Goal: Task Accomplishment & Management: Manage account settings

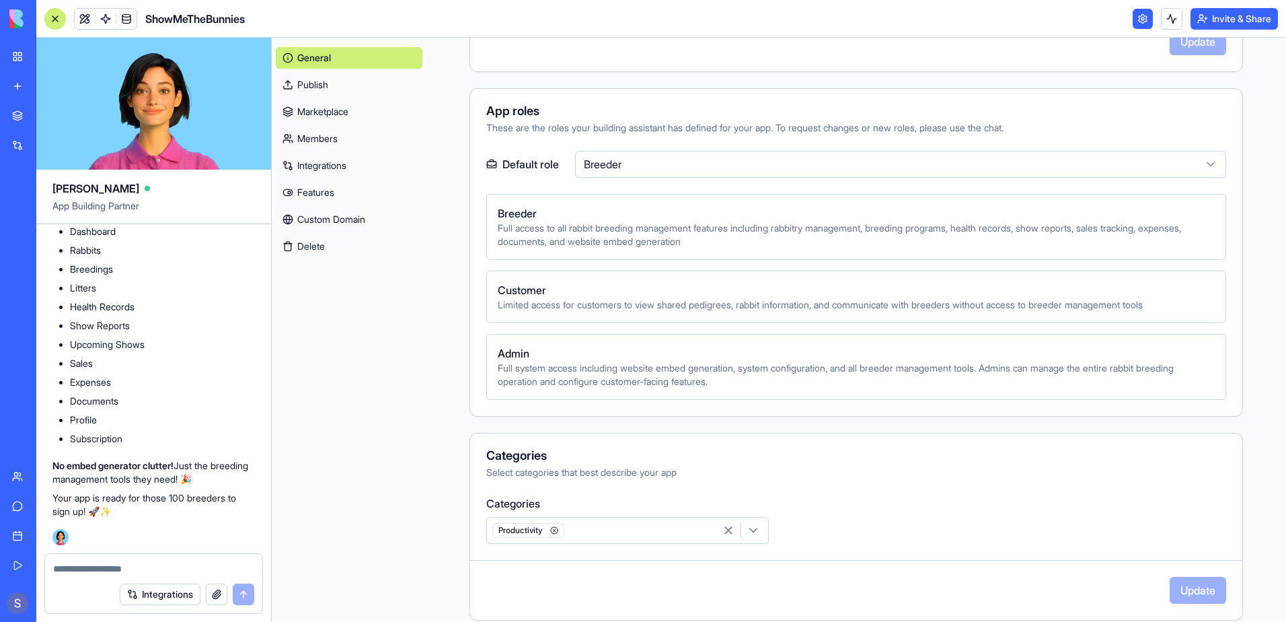
scroll to position [187342, 0]
click at [79, 24] on link at bounding box center [85, 19] width 20 height 20
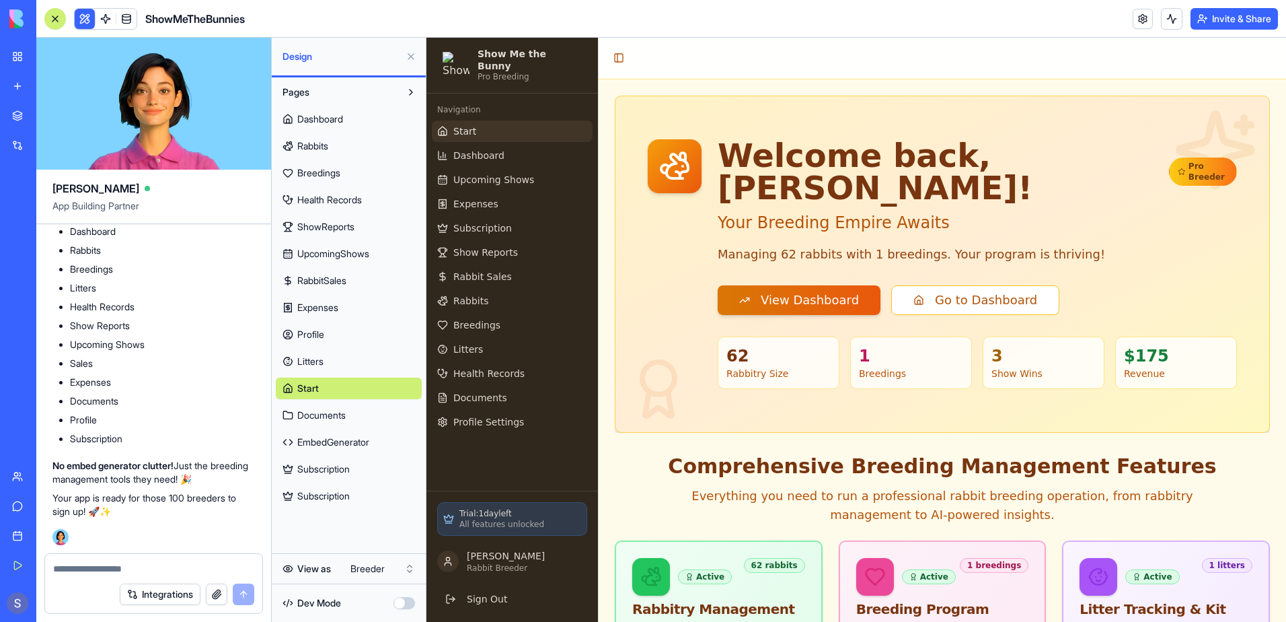
click at [365, 445] on span "EmbedGenerator" at bounding box center [333, 441] width 72 height 13
click at [353, 444] on span "EmbedGenerator" at bounding box center [333, 441] width 72 height 13
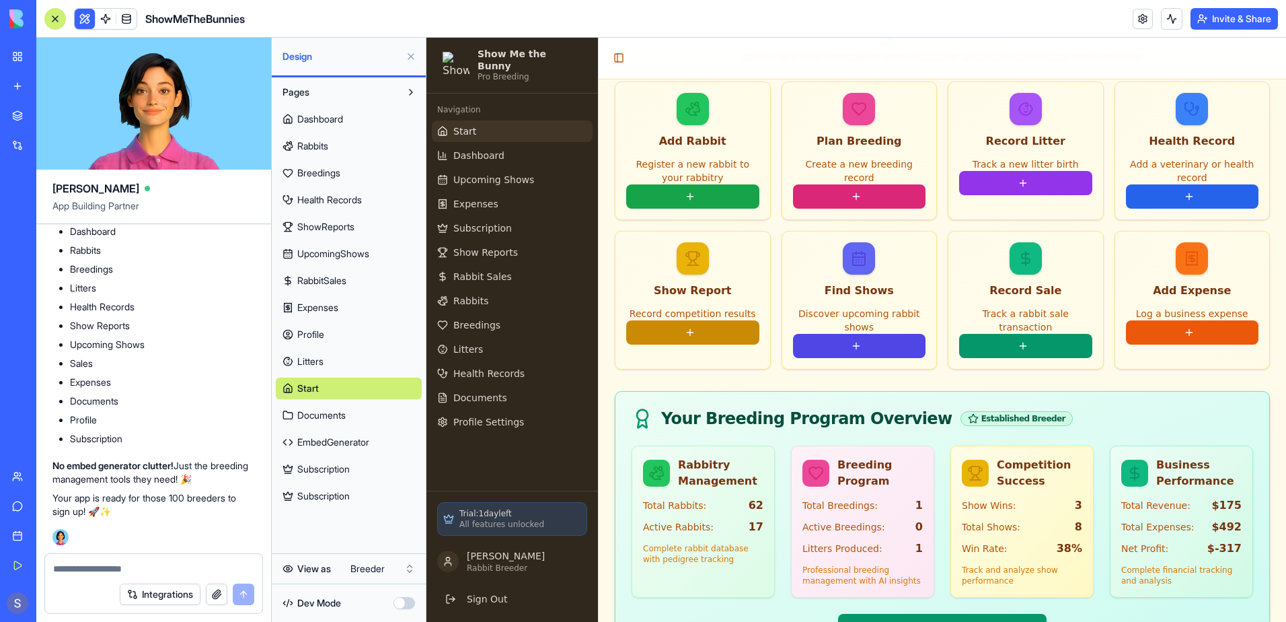
scroll to position [1752, 0]
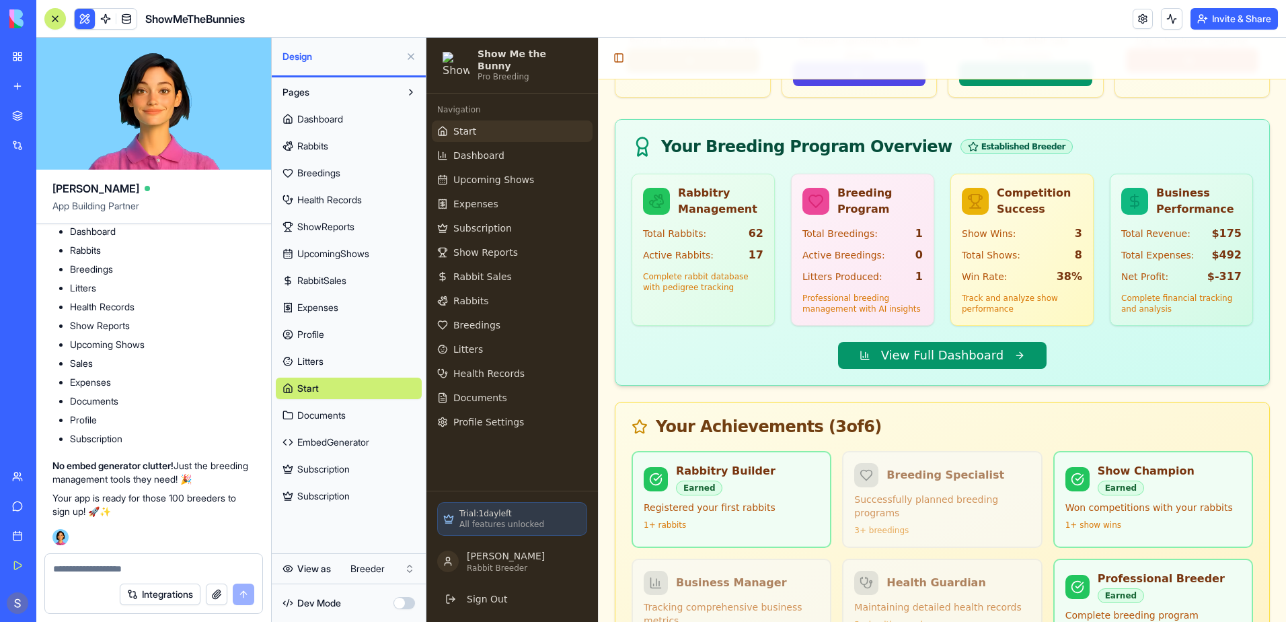
click at [350, 446] on span "EmbedGenerator" at bounding box center [333, 441] width 72 height 13
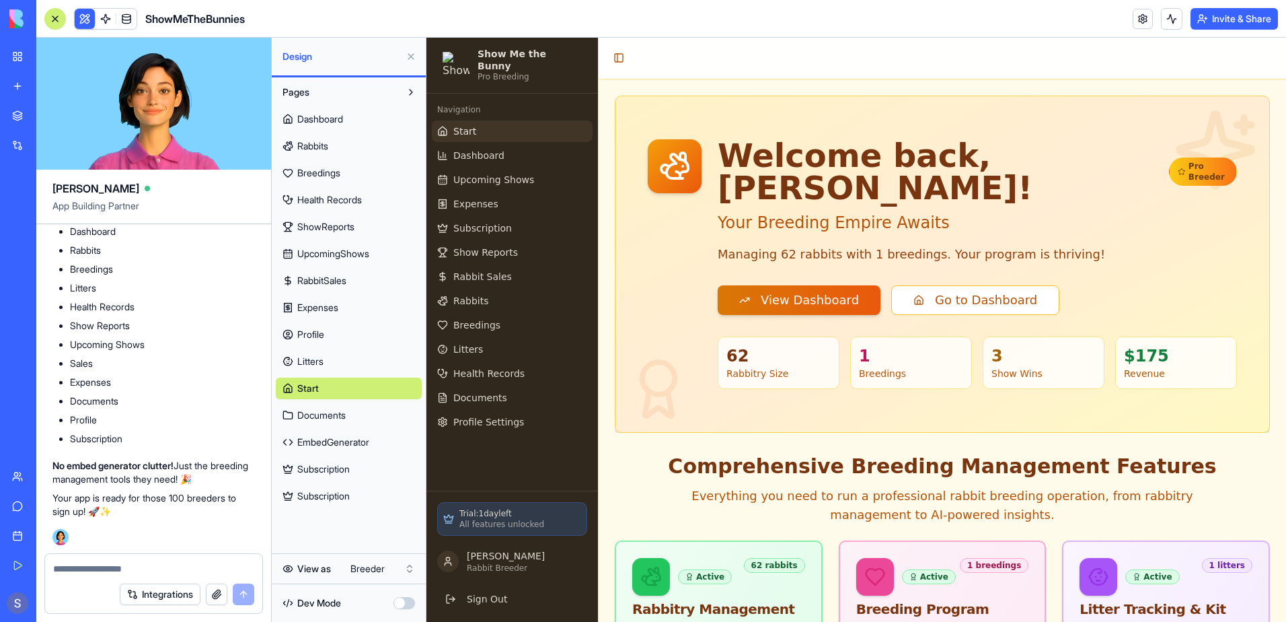
click at [375, 572] on html "My Workspace New app Marketplace Integrations Recent PDF Viewer ShowMeTheBunnie…" at bounding box center [643, 311] width 1286 height 622
click at [404, 572] on html "My Workspace New app Marketplace Integrations Recent PDF Viewer ShowMeTheBunnie…" at bounding box center [643, 311] width 1286 height 622
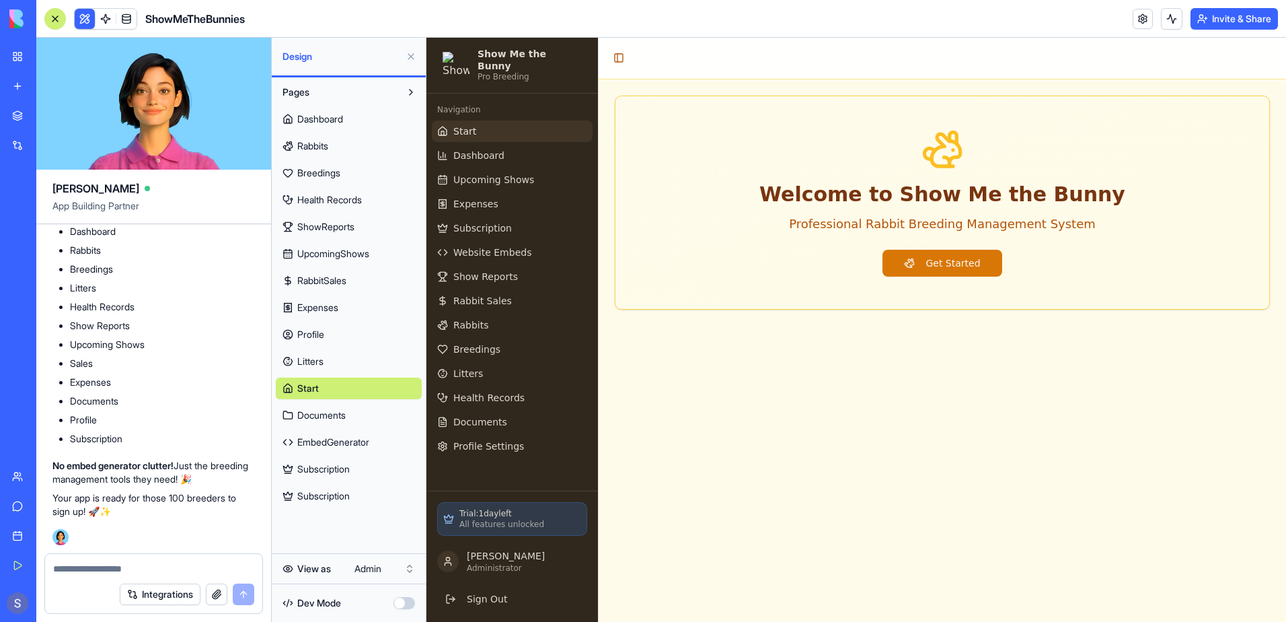
click at [305, 436] on span "EmbedGenerator" at bounding box center [333, 441] width 72 height 13
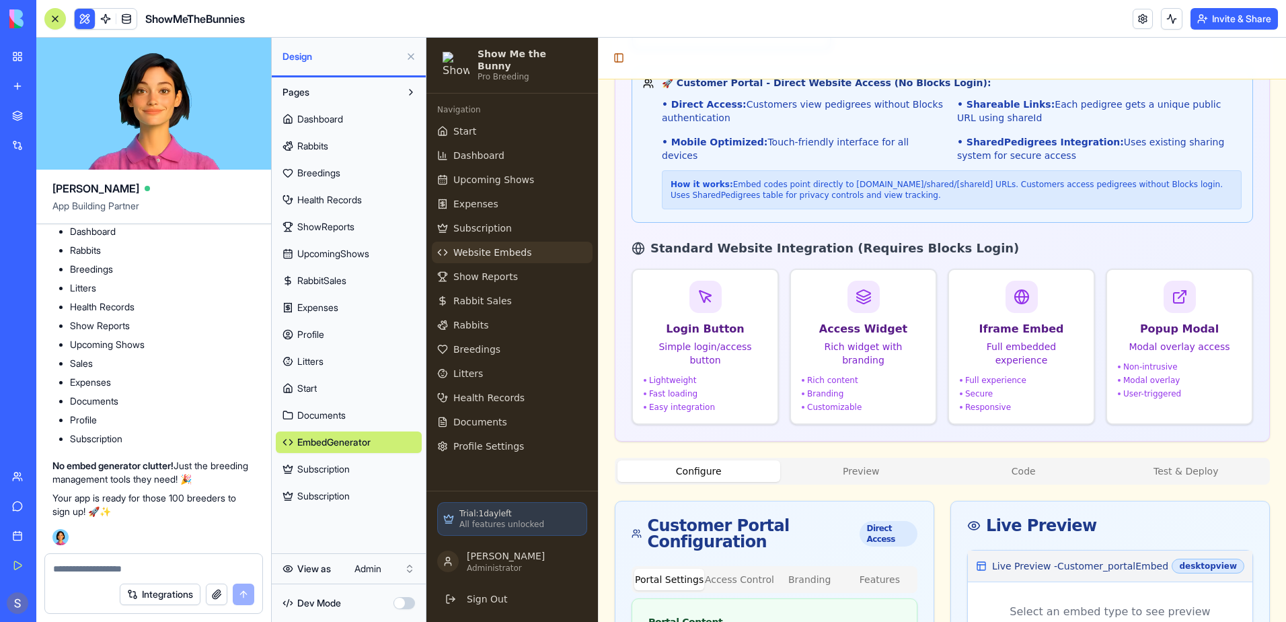
scroll to position [188217, 0]
click at [81, 572] on textarea at bounding box center [153, 568] width 201 height 13
type textarea "**********"
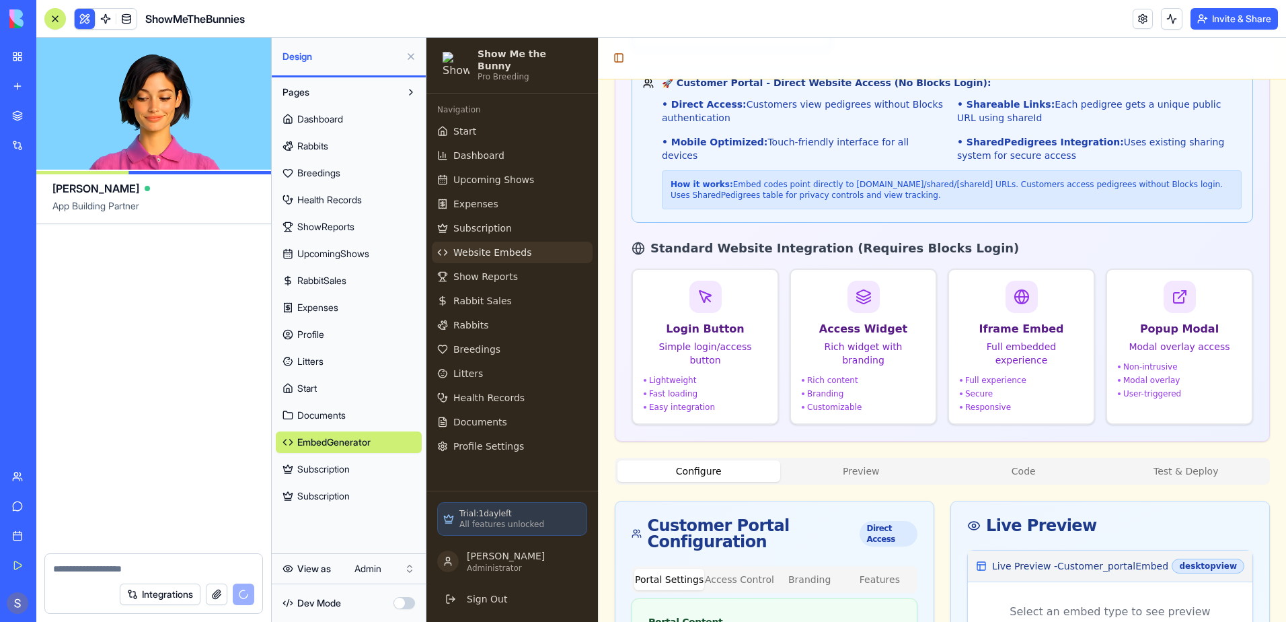
scroll to position [189157, 0]
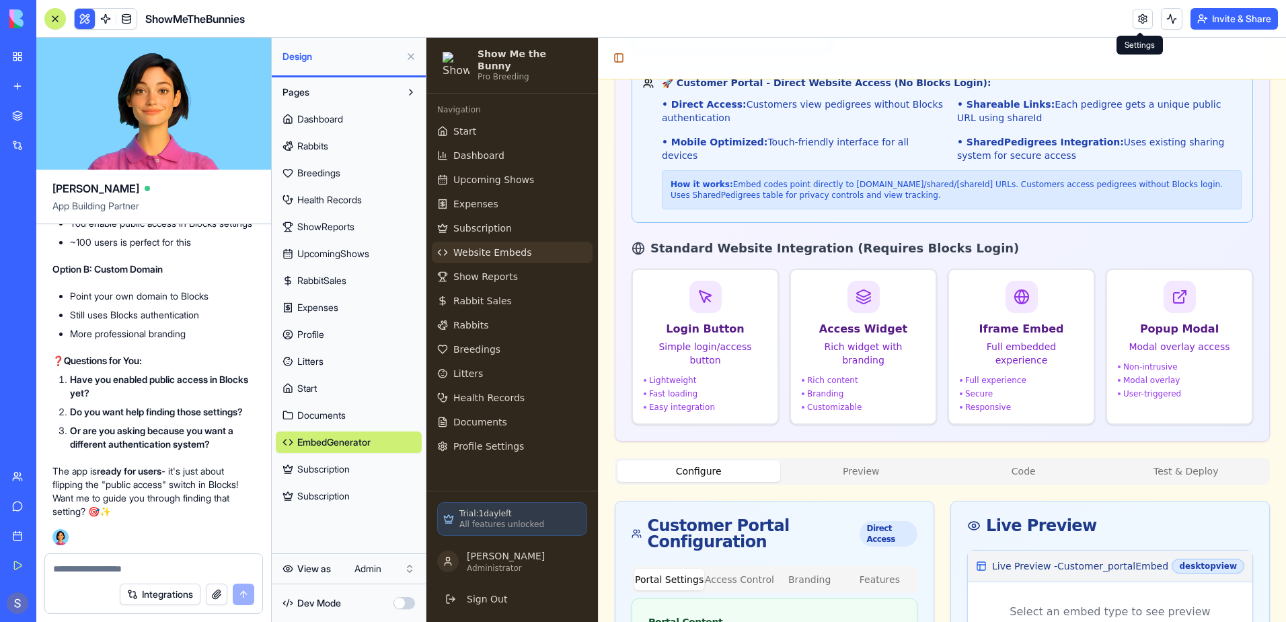
click at [1143, 22] on link at bounding box center [1143, 19] width 20 height 20
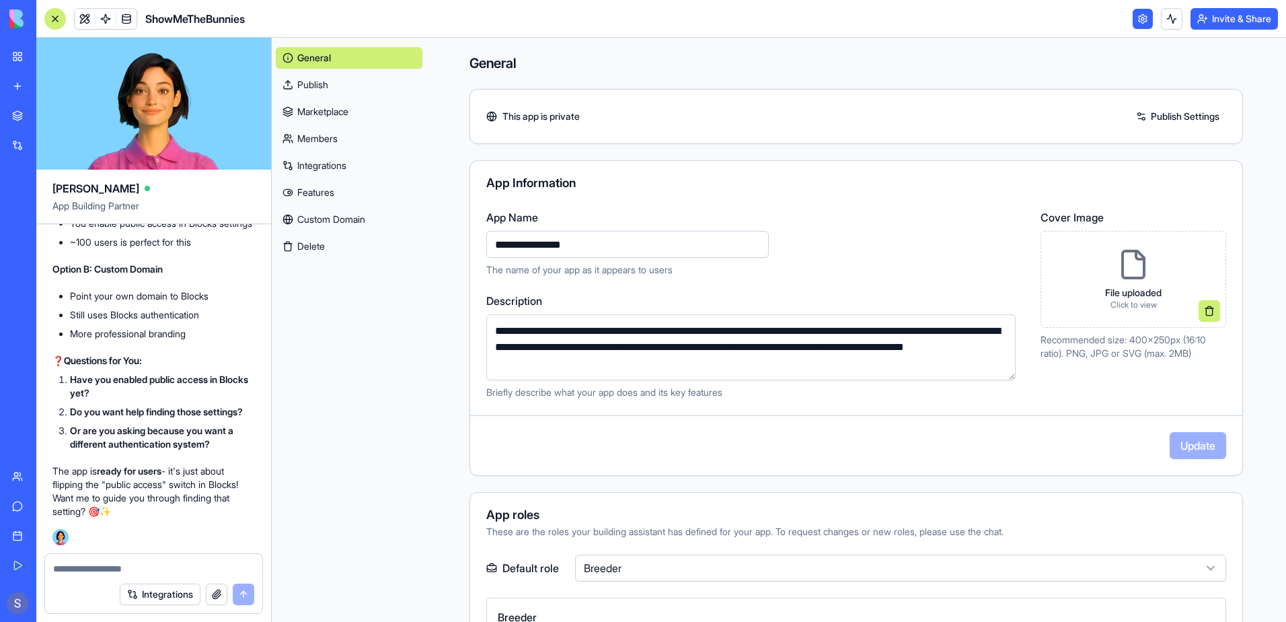
click at [1119, 283] on div "File uploaded Click to view" at bounding box center [1134, 278] width 78 height 83
click at [1199, 306] on button at bounding box center [1210, 311] width 22 height 22
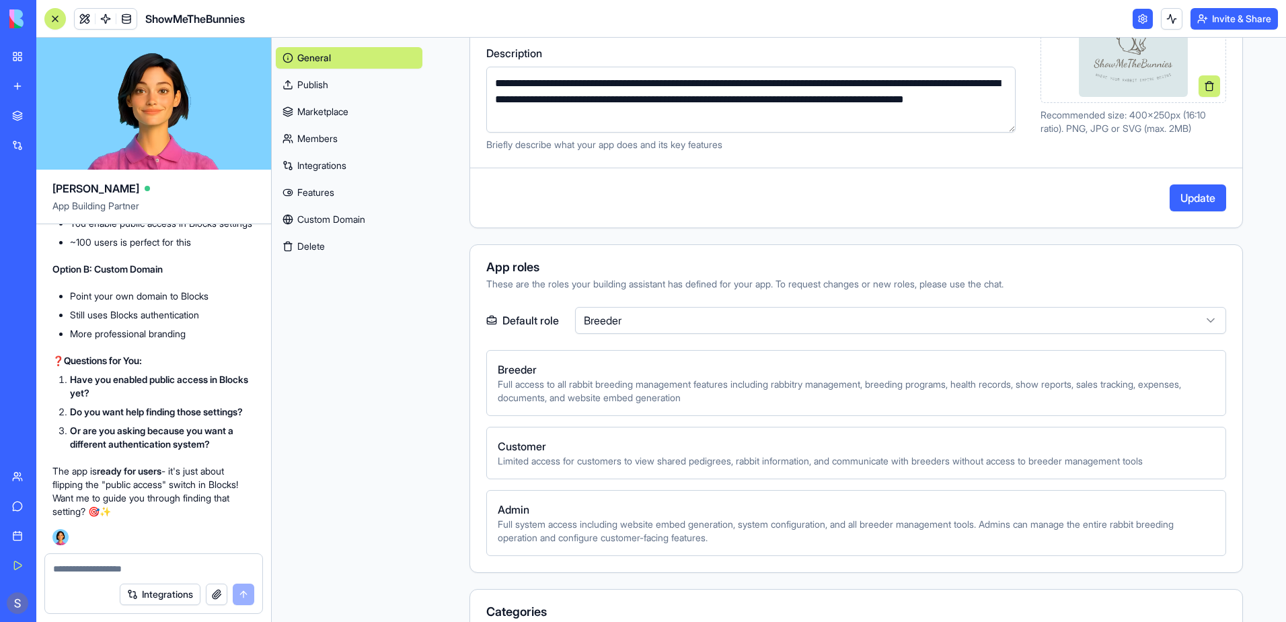
scroll to position [269, 0]
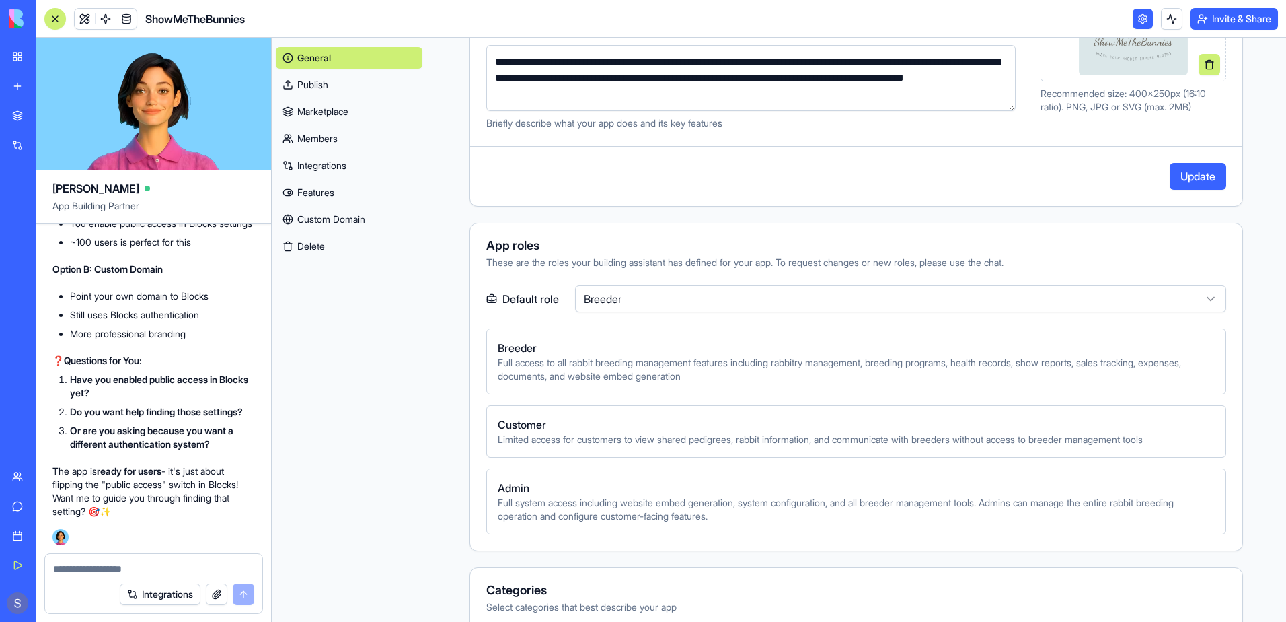
click at [855, 301] on html "My Workspace New app Marketplace Integrations Recent PDF Viewer ShowMeTheBunnie…" at bounding box center [643, 311] width 1286 height 622
click at [293, 81] on link "Publish" at bounding box center [349, 85] width 147 height 22
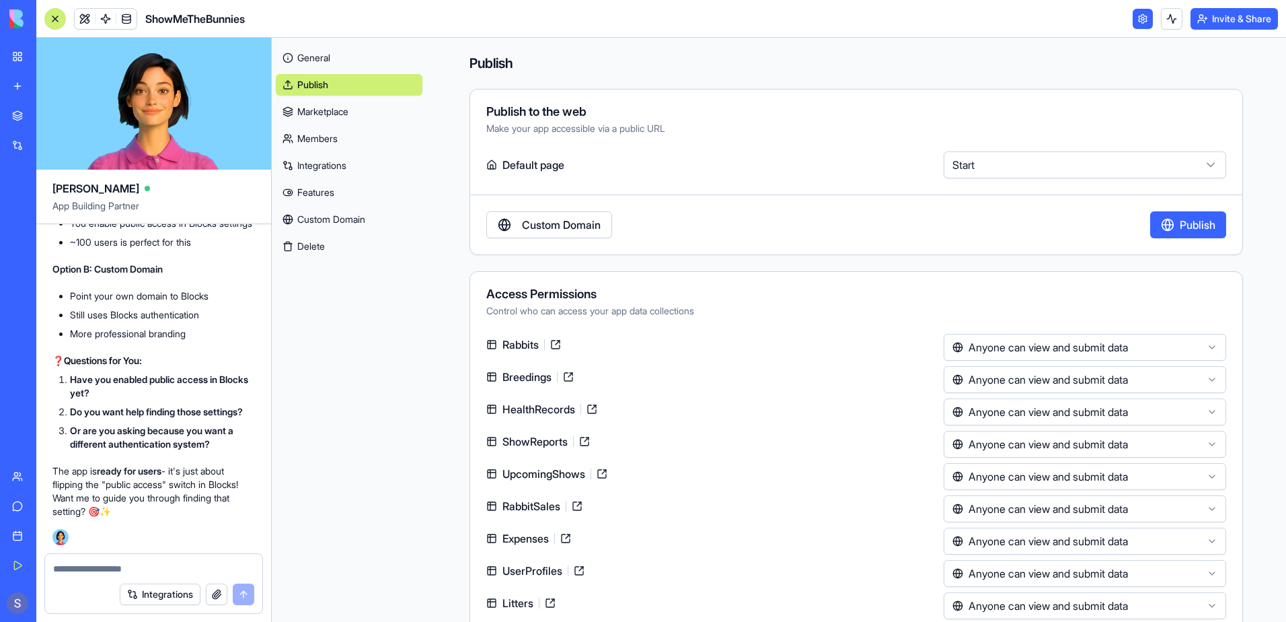
scroll to position [189157, 0]
click at [325, 133] on link "Members" at bounding box center [349, 139] width 147 height 22
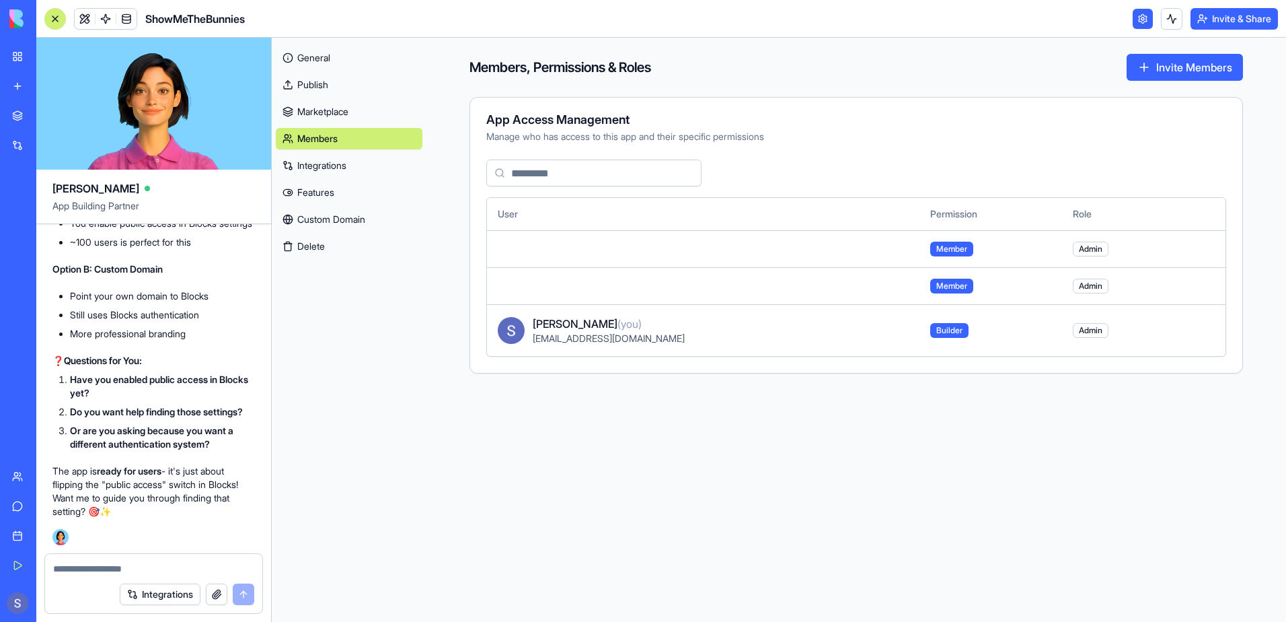
click at [84, 568] on textarea at bounding box center [153, 568] width 201 height 13
click at [353, 222] on link "Custom Domain" at bounding box center [349, 220] width 147 height 22
click at [367, 220] on link "Custom Domain" at bounding box center [349, 220] width 147 height 22
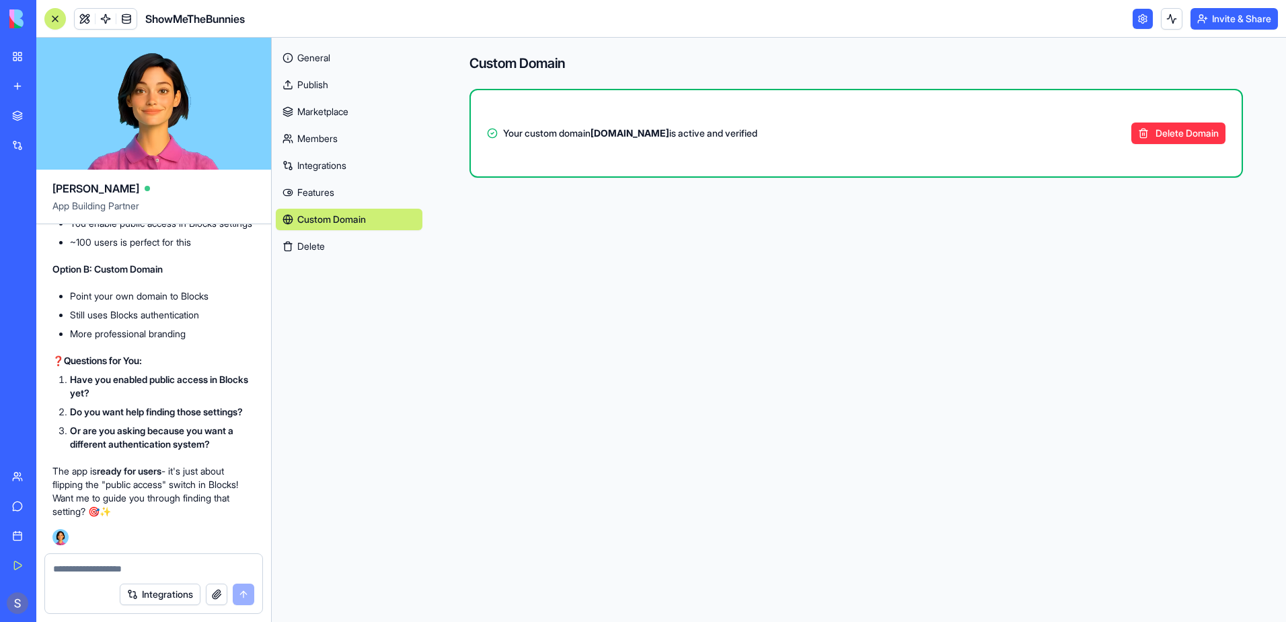
click at [328, 194] on link "Features" at bounding box center [349, 193] width 147 height 22
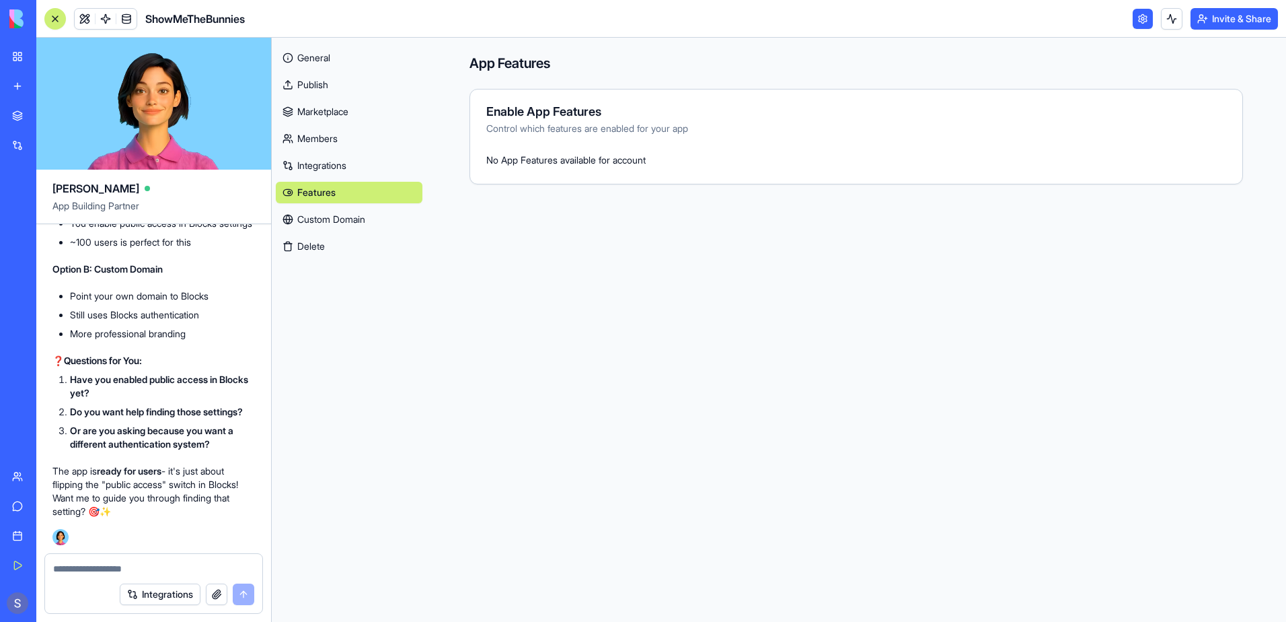
click at [318, 53] on link "General" at bounding box center [349, 58] width 147 height 22
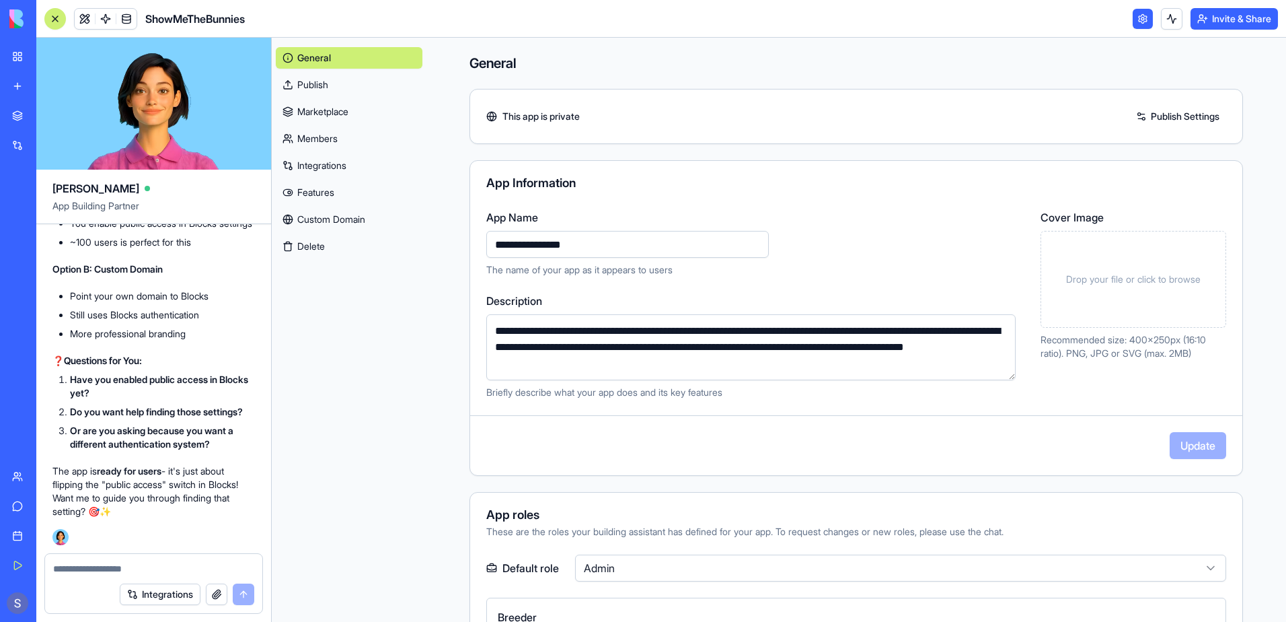
click at [1167, 116] on link "Publish Settings" at bounding box center [1178, 117] width 97 height 22
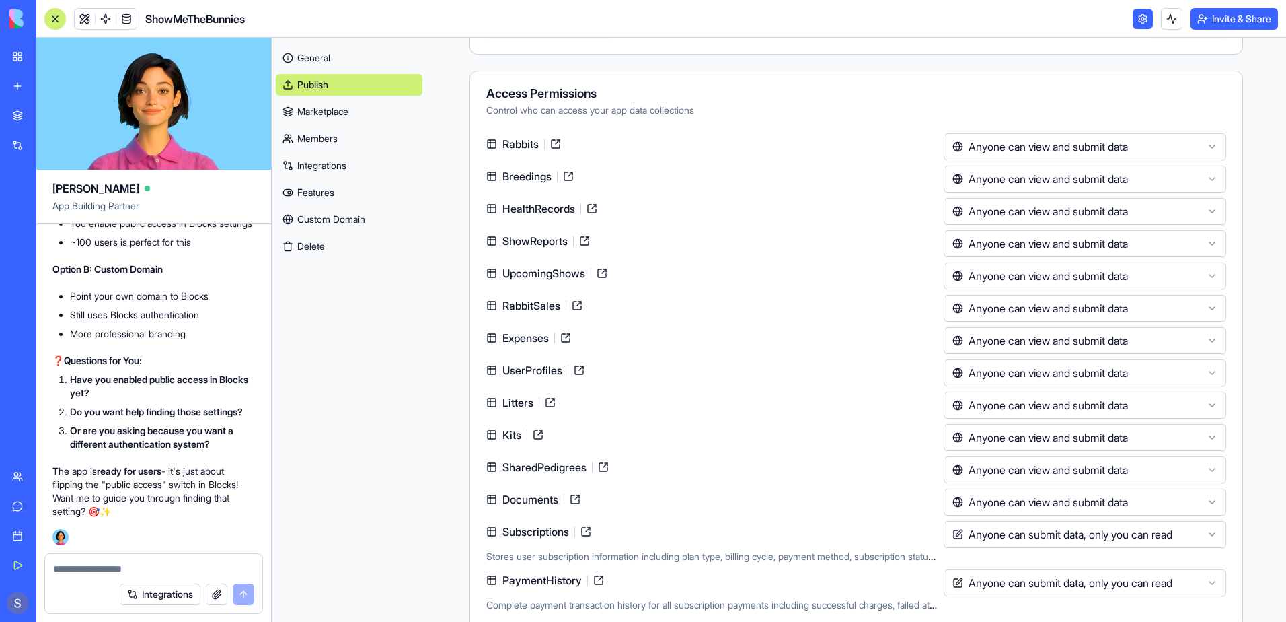
scroll to position [224, 0]
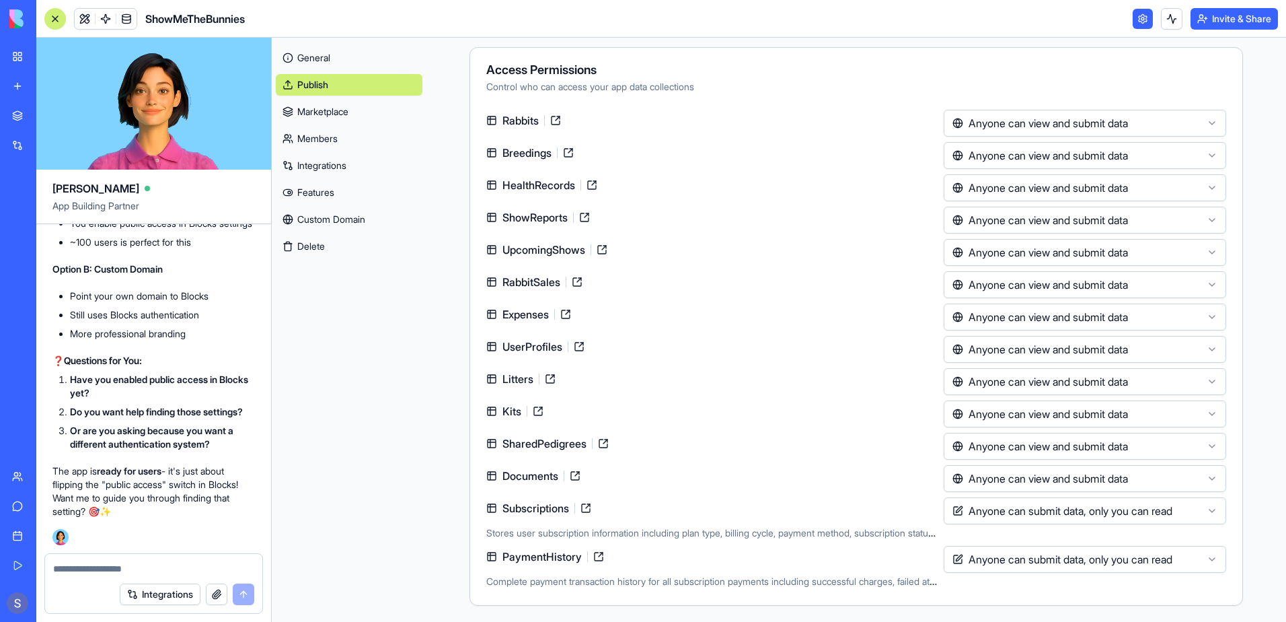
click at [81, 573] on textarea at bounding box center [153, 568] width 201 height 13
type textarea "**********"
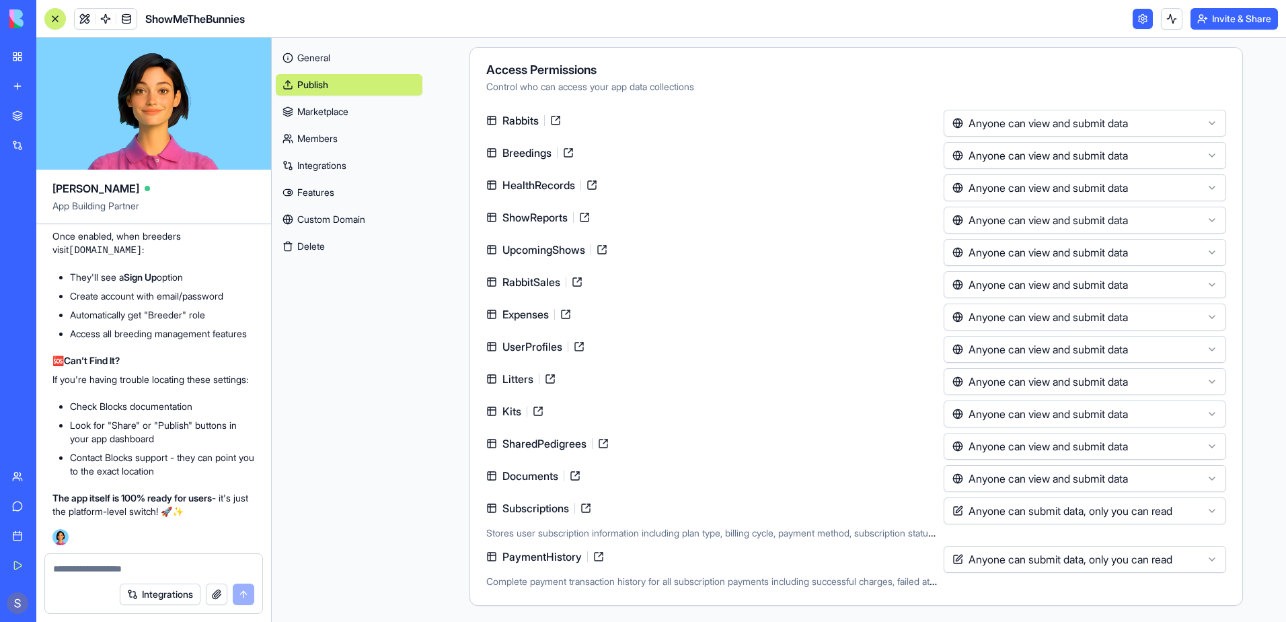
scroll to position [0, 0]
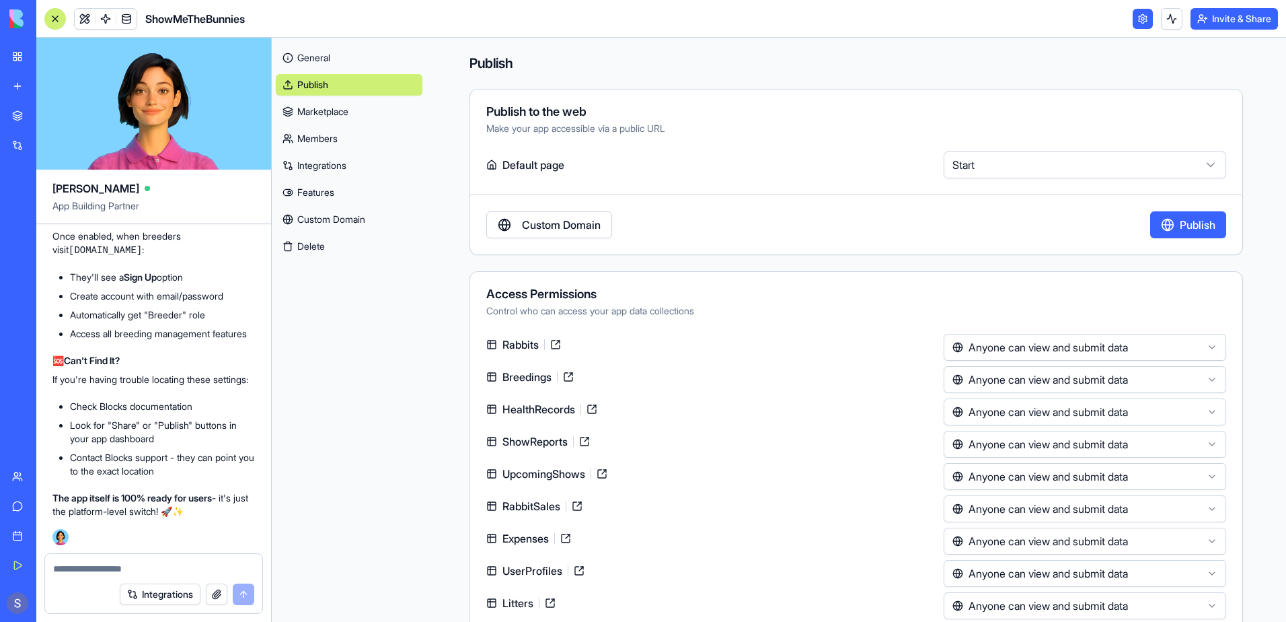
click at [1167, 227] on button "Publish" at bounding box center [1188, 224] width 76 height 27
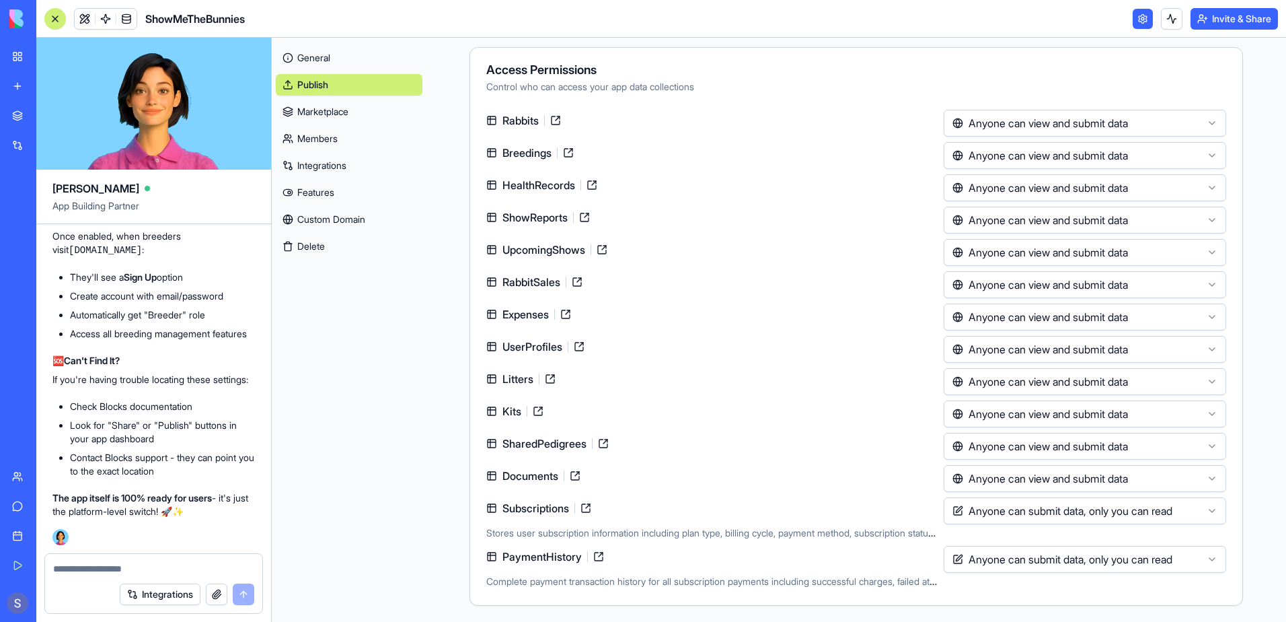
scroll to position [189779, 0]
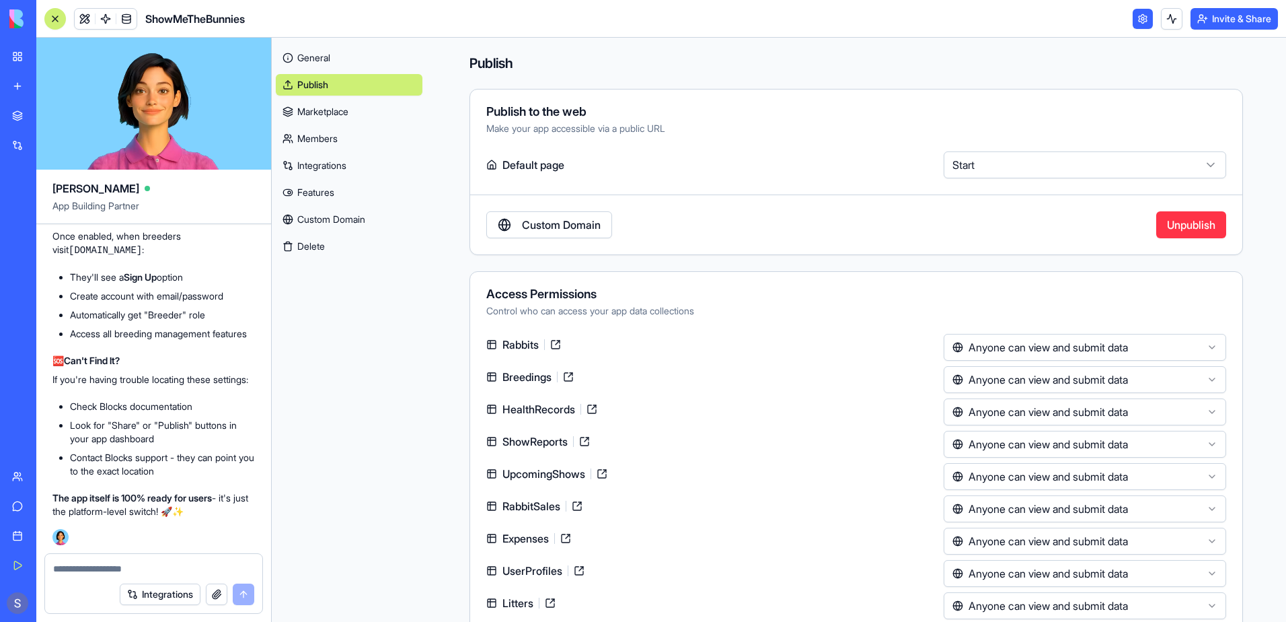
scroll to position [224, 0]
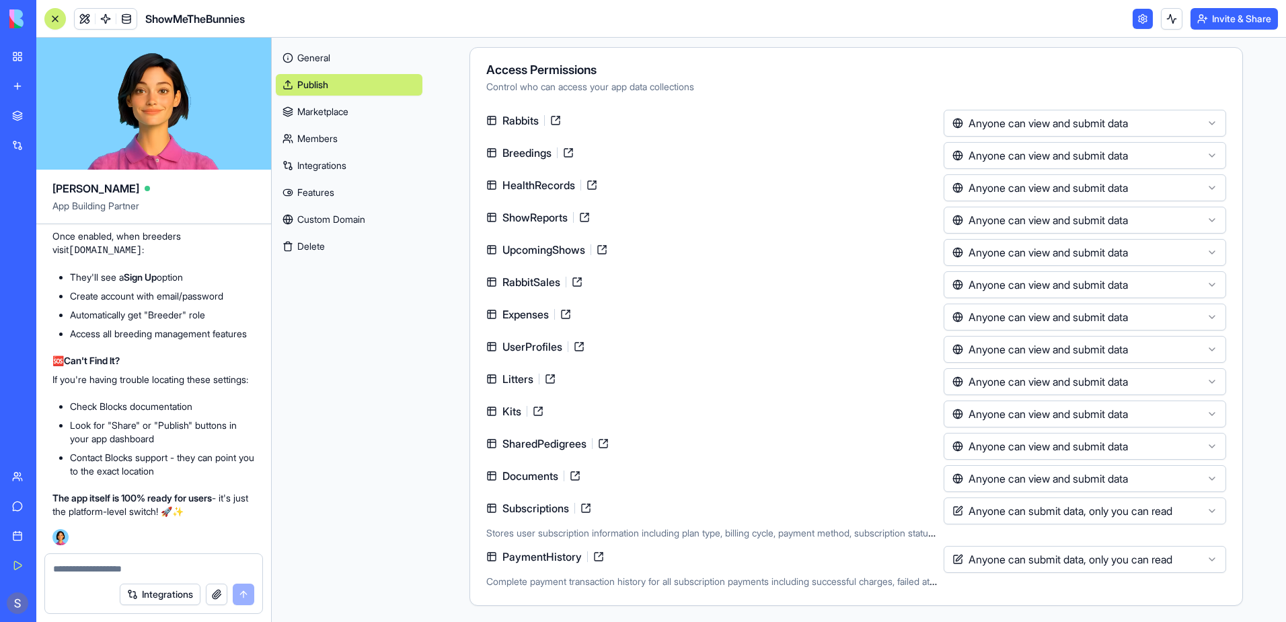
click at [67, 572] on textarea at bounding box center [153, 568] width 201 height 13
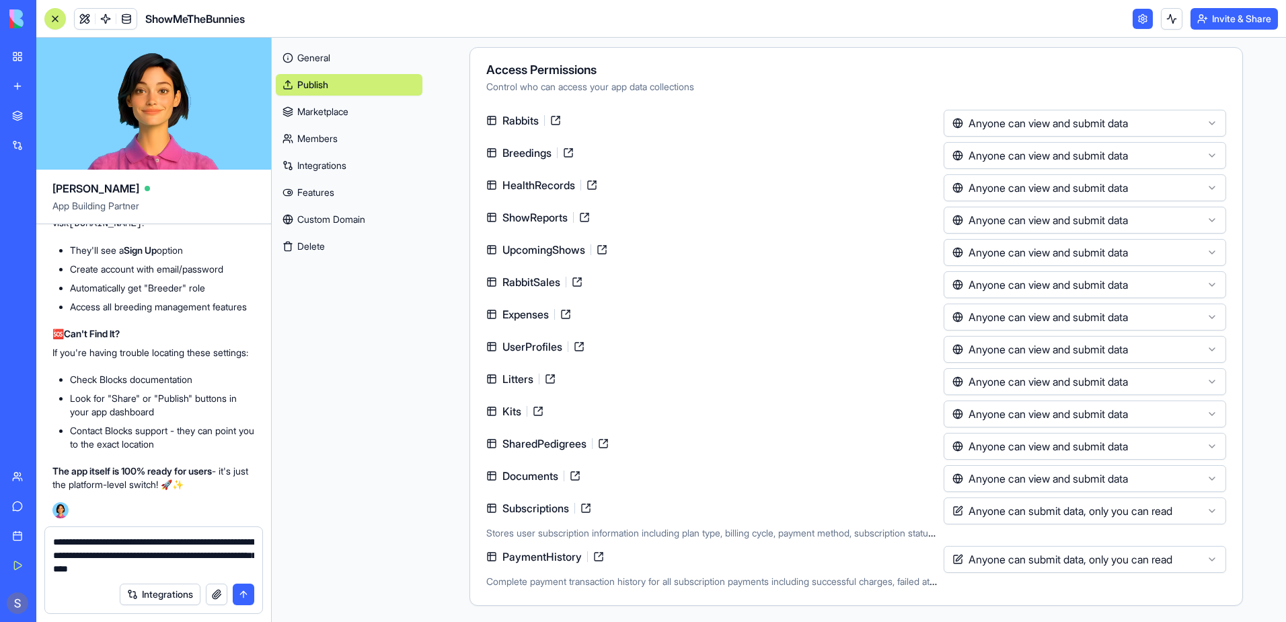
click at [133, 564] on textarea "**********" at bounding box center [153, 555] width 201 height 40
click at [249, 566] on textarea "**********" at bounding box center [153, 555] width 201 height 40
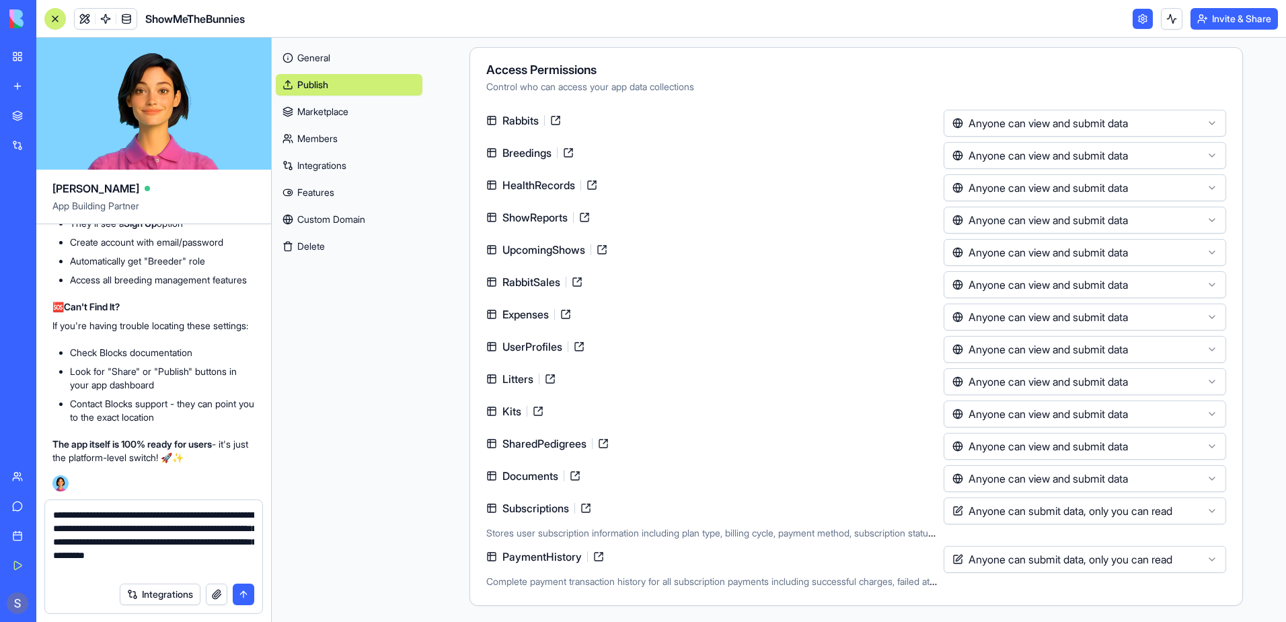
click at [86, 556] on textarea "**********" at bounding box center [153, 541] width 201 height 67
click at [248, 569] on textarea "**********" at bounding box center [153, 541] width 201 height 67
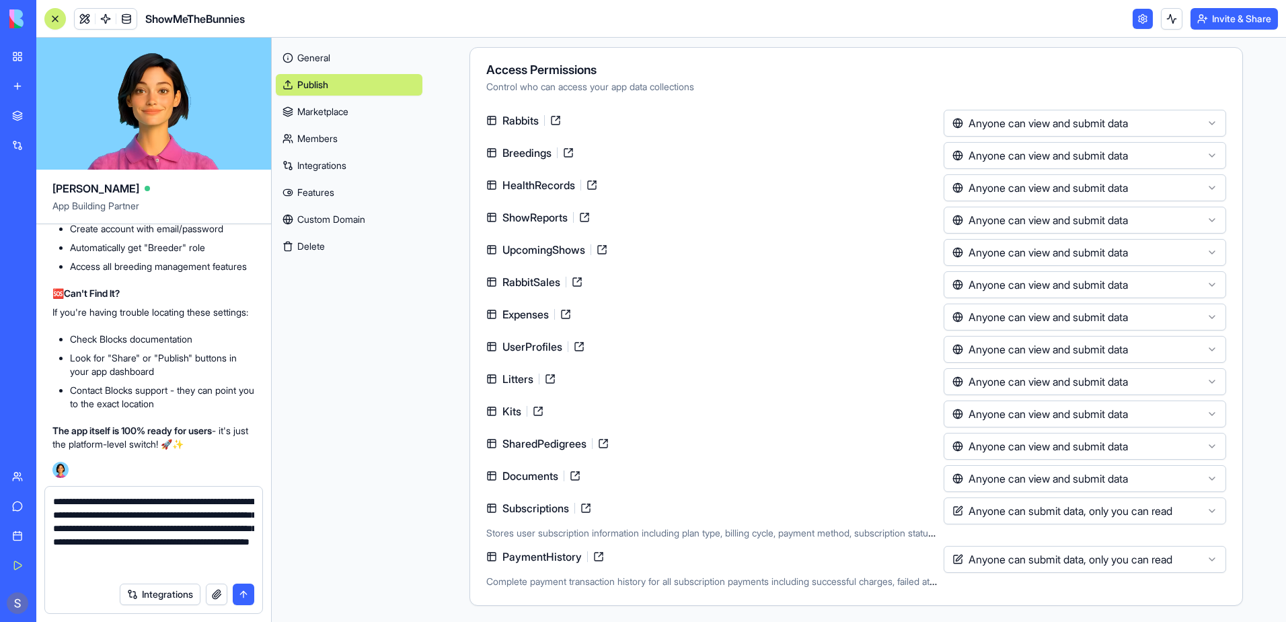
type textarea "**********"
click at [240, 598] on button "submit" at bounding box center [244, 594] width 22 height 22
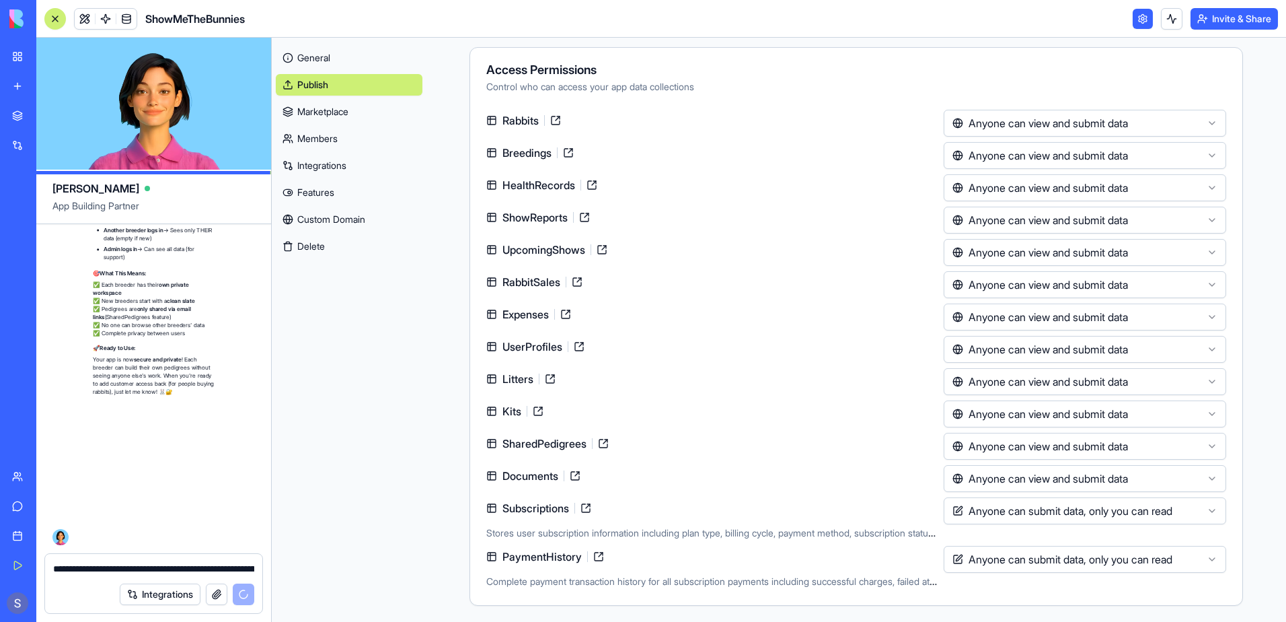
scroll to position [191130, 0]
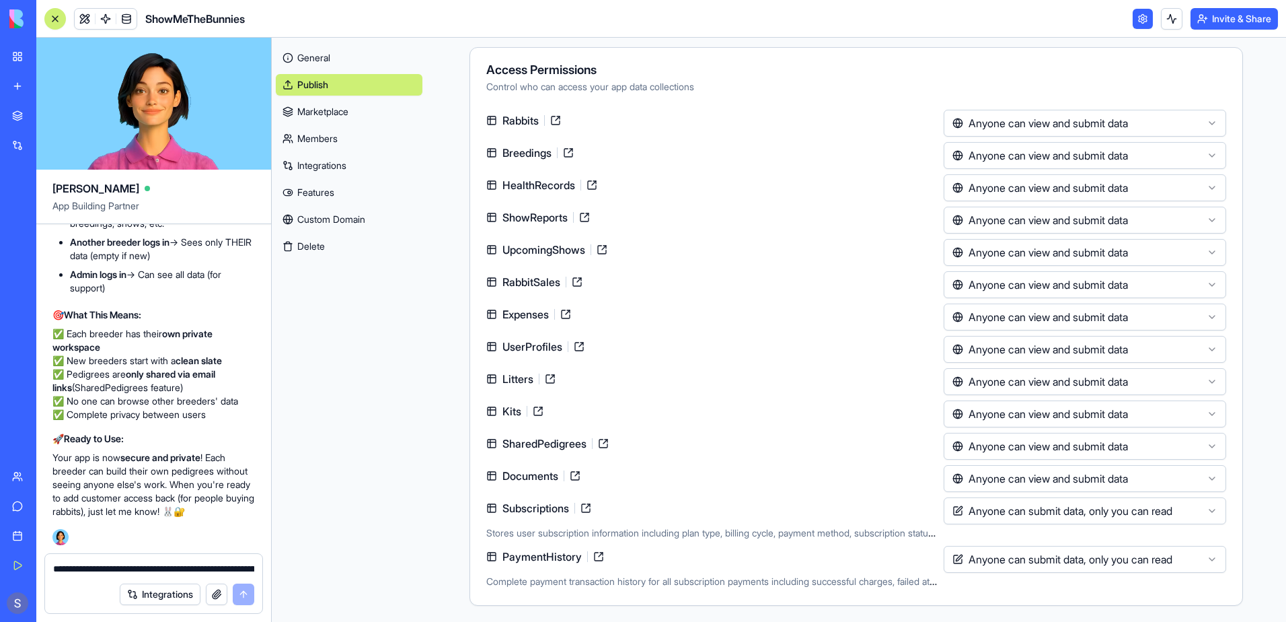
click at [303, 130] on link "Members" at bounding box center [349, 139] width 147 height 22
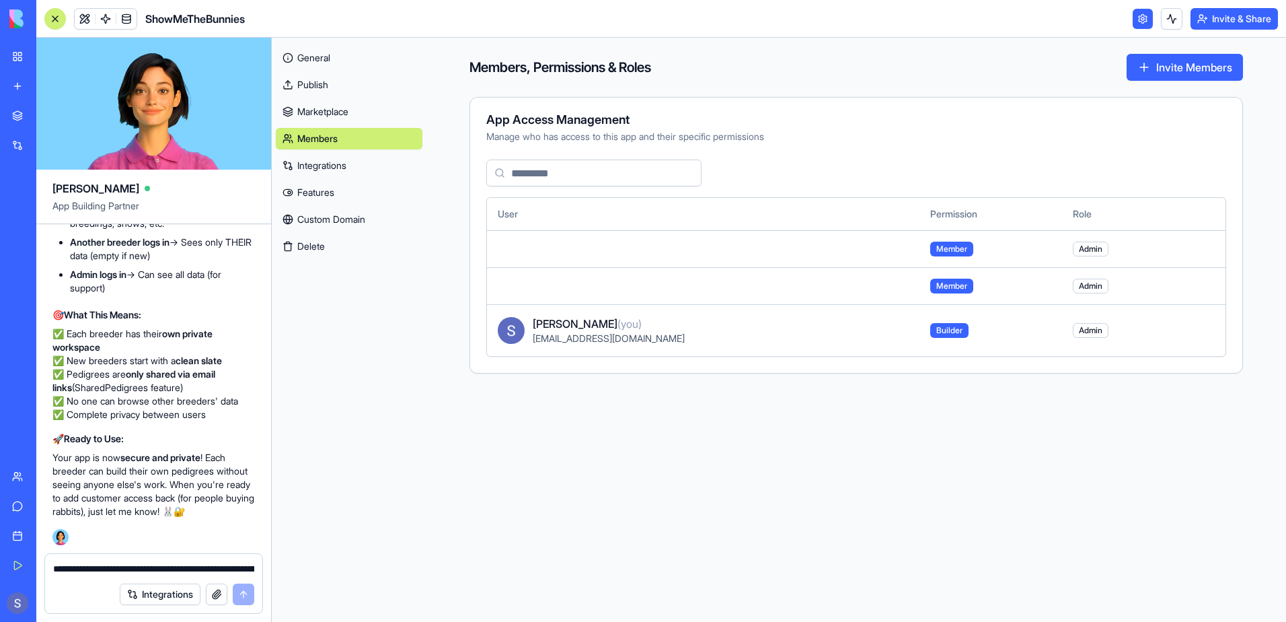
click at [930, 246] on span "Member" at bounding box center [951, 249] width 43 height 15
click at [1144, 70] on button "Invite Members" at bounding box center [1185, 67] width 116 height 27
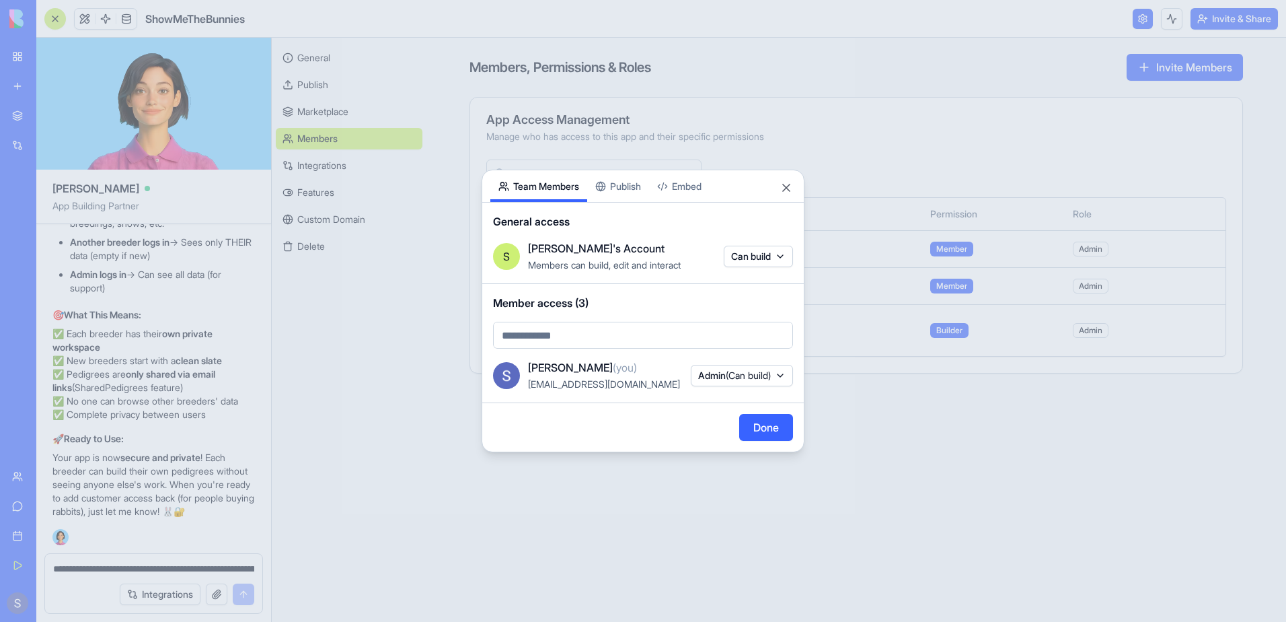
click at [522, 173] on button "Team Members" at bounding box center [538, 186] width 97 height 32
click at [612, 338] on body "My Workspace New app Marketplace Integrations Recent PDF Viewer ShowMeTheBunnie…" at bounding box center [643, 311] width 1286 height 622
type input "**********"
click at [603, 367] on span "mmcfarmstead@gmail.com" at bounding box center [622, 364] width 177 height 16
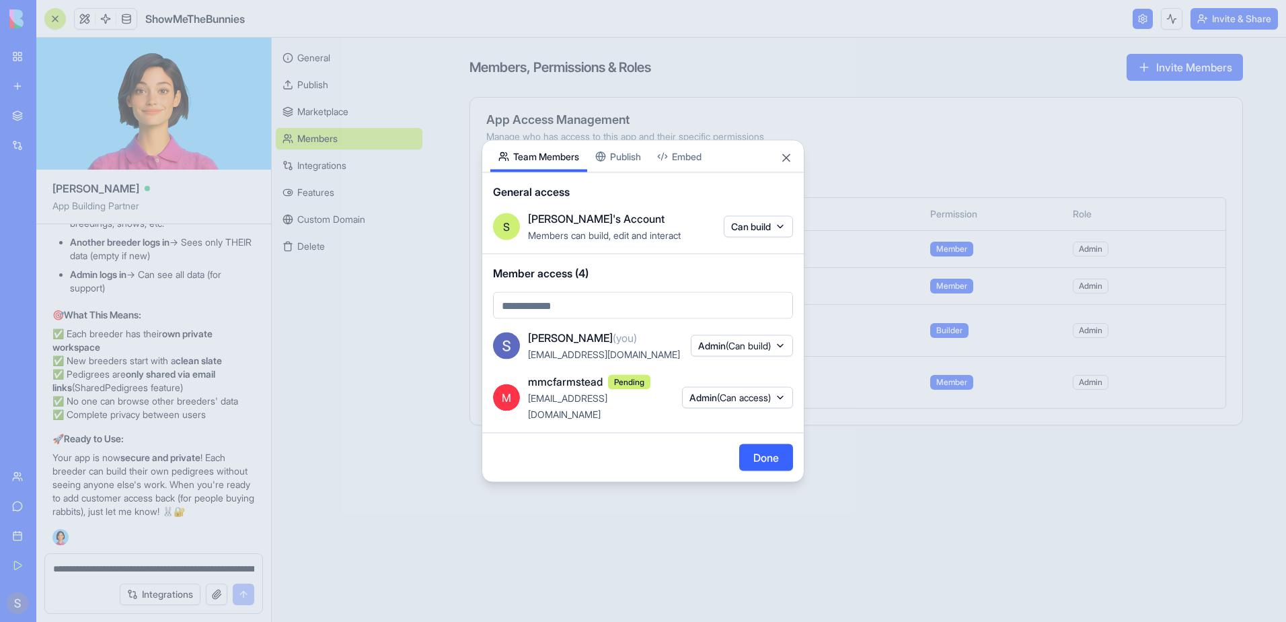
click at [778, 400] on button "Admin (Can access)" at bounding box center [737, 397] width 111 height 22
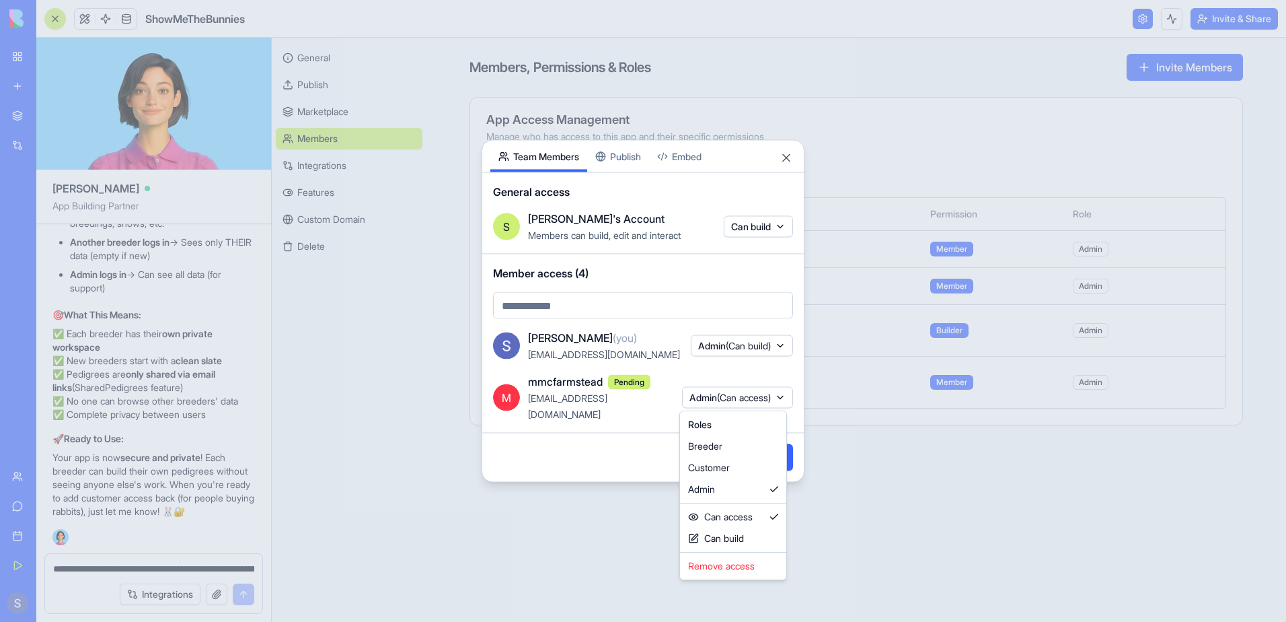
click at [778, 400] on div at bounding box center [643, 311] width 1286 height 622
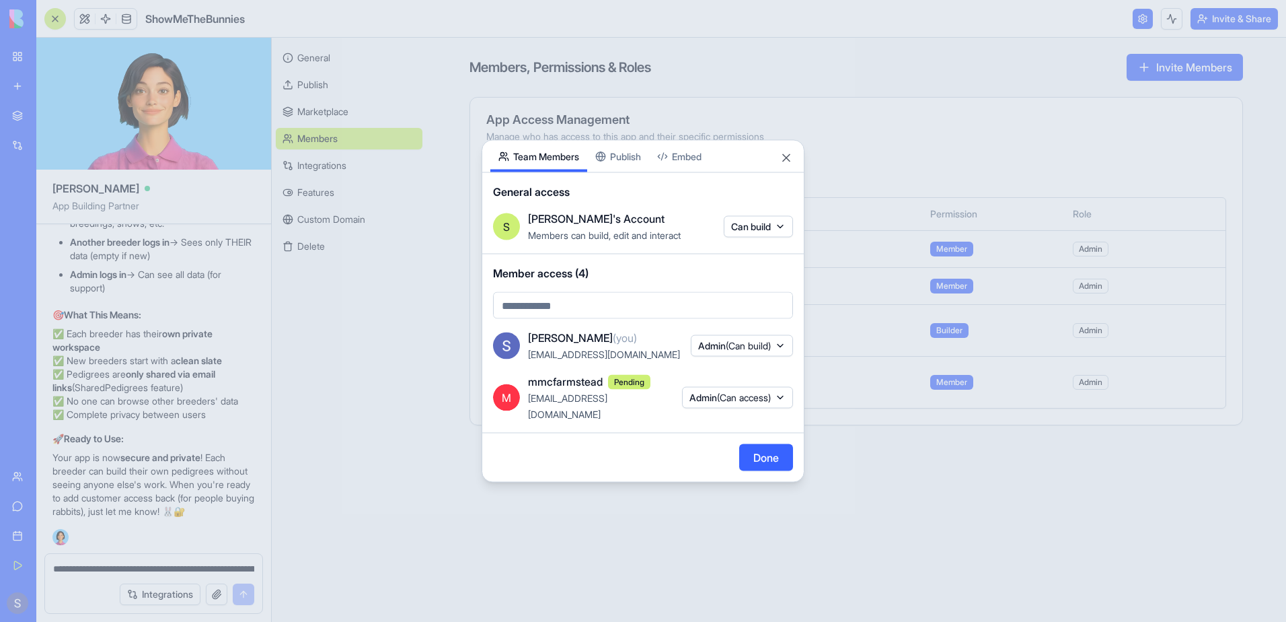
click at [763, 447] on button "Done" at bounding box center [766, 457] width 54 height 27
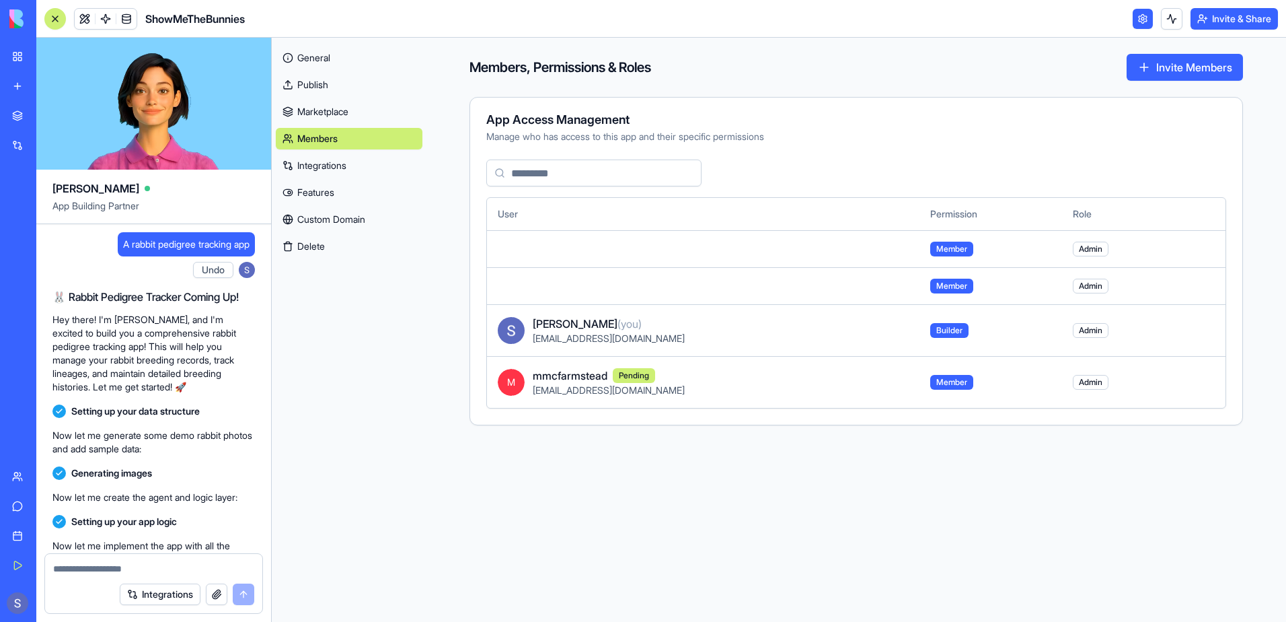
scroll to position [191130, 0]
